Goal: Task Accomplishment & Management: Manage account settings

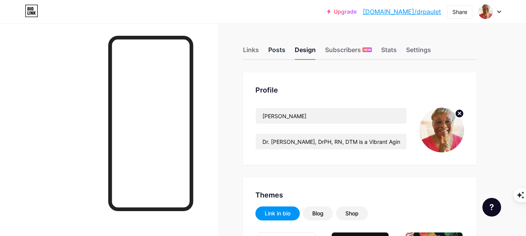
click at [279, 48] on div "Posts" at bounding box center [276, 52] width 17 height 14
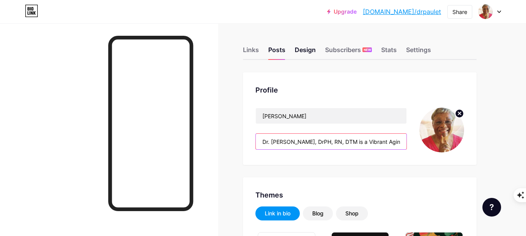
click at [338, 141] on input "Dr. [PERSON_NAME], DrPH, RN, DTM is a Vibrant Aging Coach who empowers women 60…" at bounding box center [331, 142] width 151 height 16
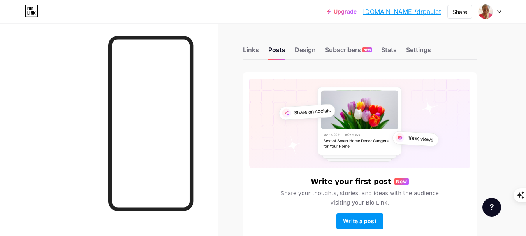
click at [501, 86] on div "Links Posts Design Subscribers NEW Stats Settings Write your first post New Sha…" at bounding box center [254, 151] width 509 height 256
click at [306, 49] on div "Design" at bounding box center [305, 52] width 21 height 14
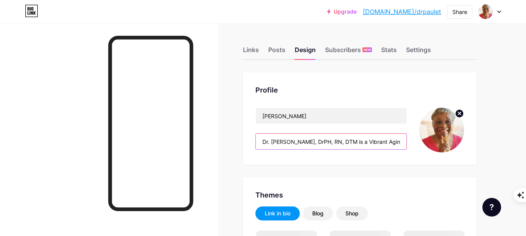
click at [377, 143] on input "Dr. [PERSON_NAME], DrPH, RN, DTM is a Vibrant Aging Coach who empowers women 60…" at bounding box center [331, 142] width 151 height 16
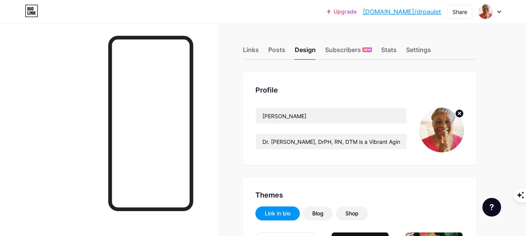
type input "#9d30bb"
type input "#000000"
